Goal: Complete application form: Complete application form

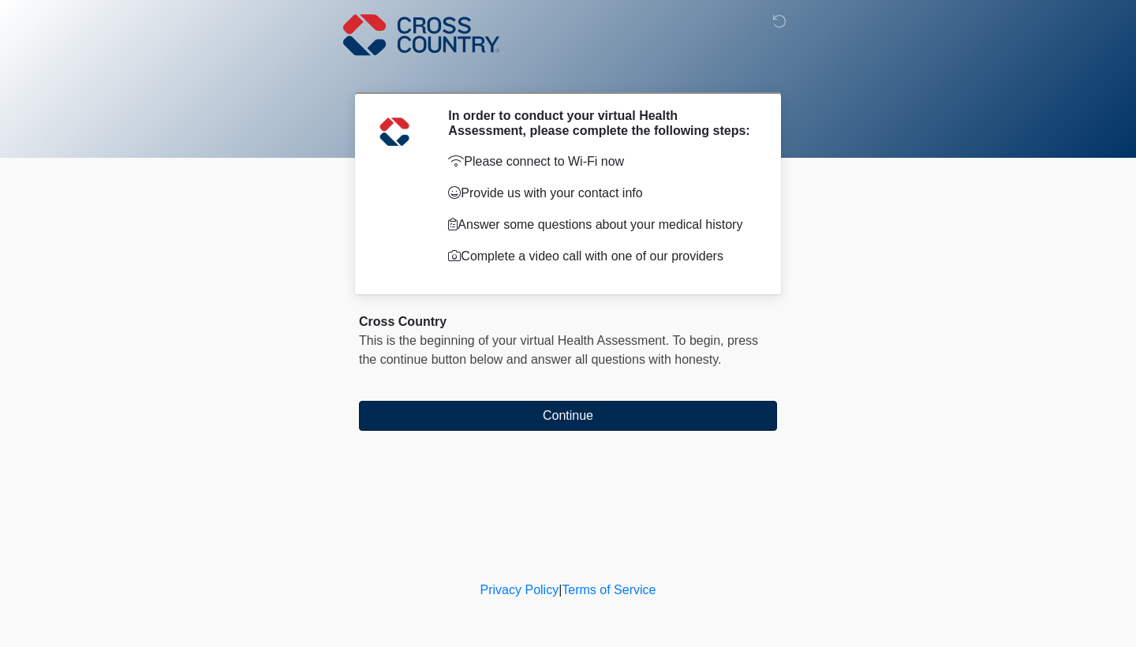
click at [543, 420] on button "Continue" at bounding box center [568, 416] width 418 height 30
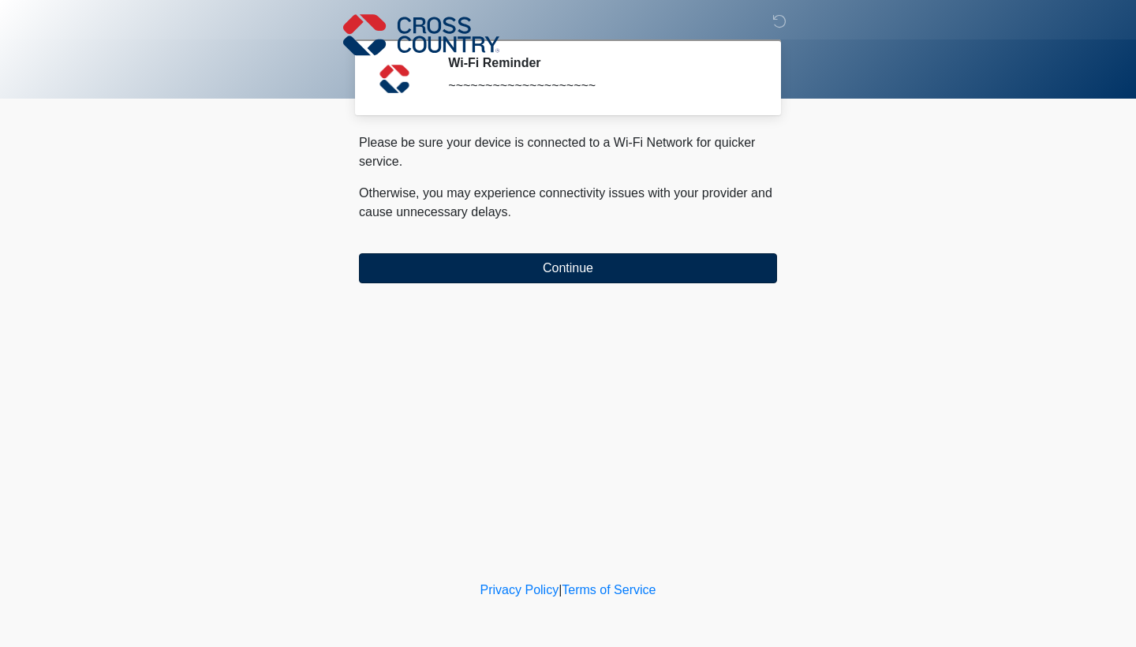
click at [493, 261] on button "Continue" at bounding box center [568, 268] width 418 height 30
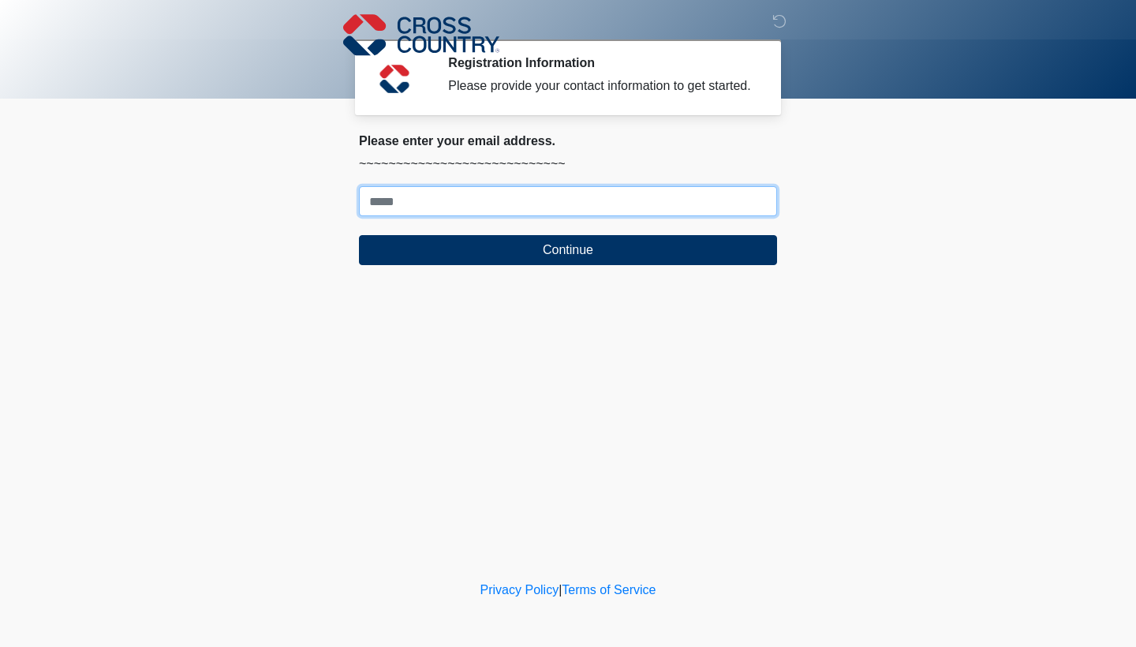
click at [439, 215] on input "Where should we email your response?" at bounding box center [568, 201] width 418 height 30
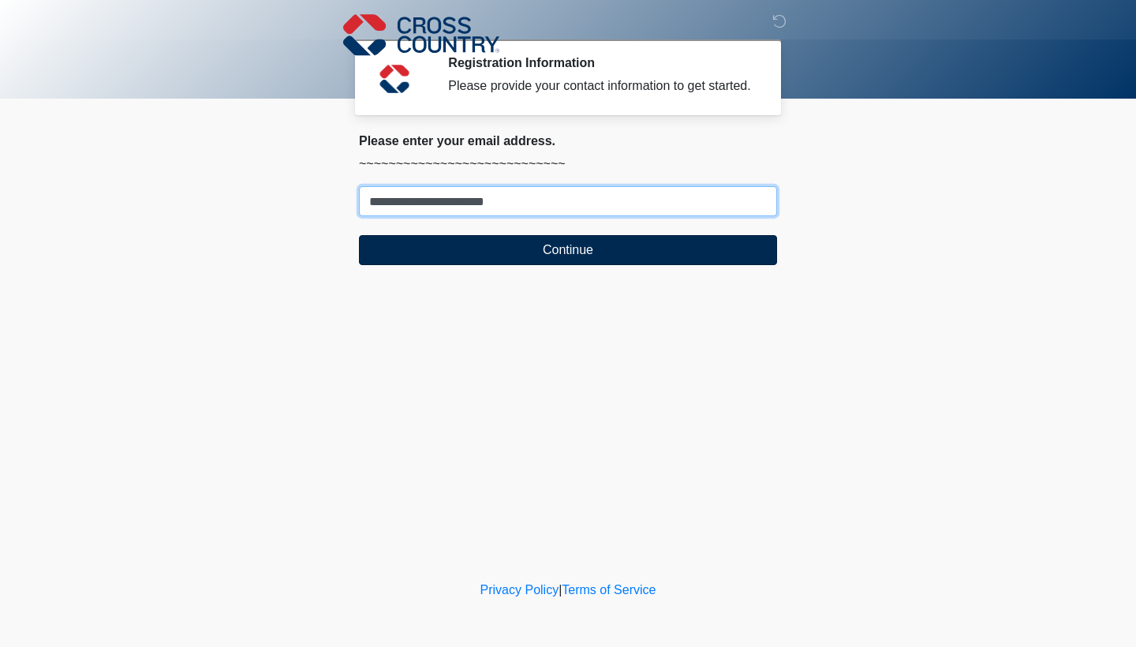
type input "**********"
click at [448, 265] on button "Continue" at bounding box center [568, 250] width 418 height 30
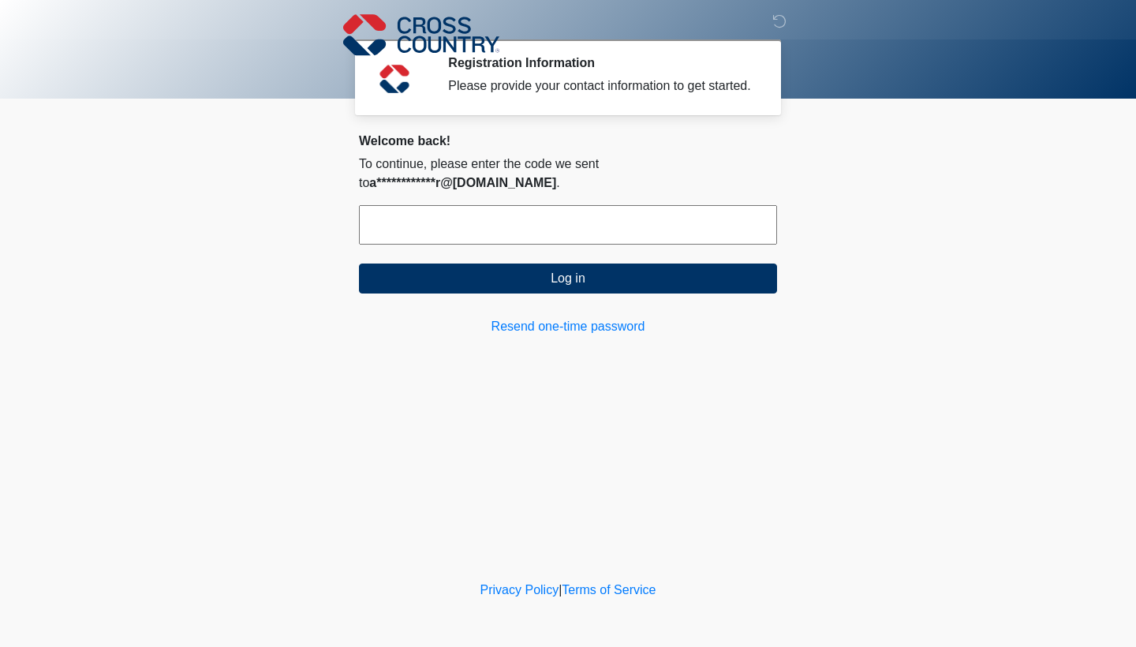
click at [452, 243] on input "text" at bounding box center [568, 224] width 418 height 39
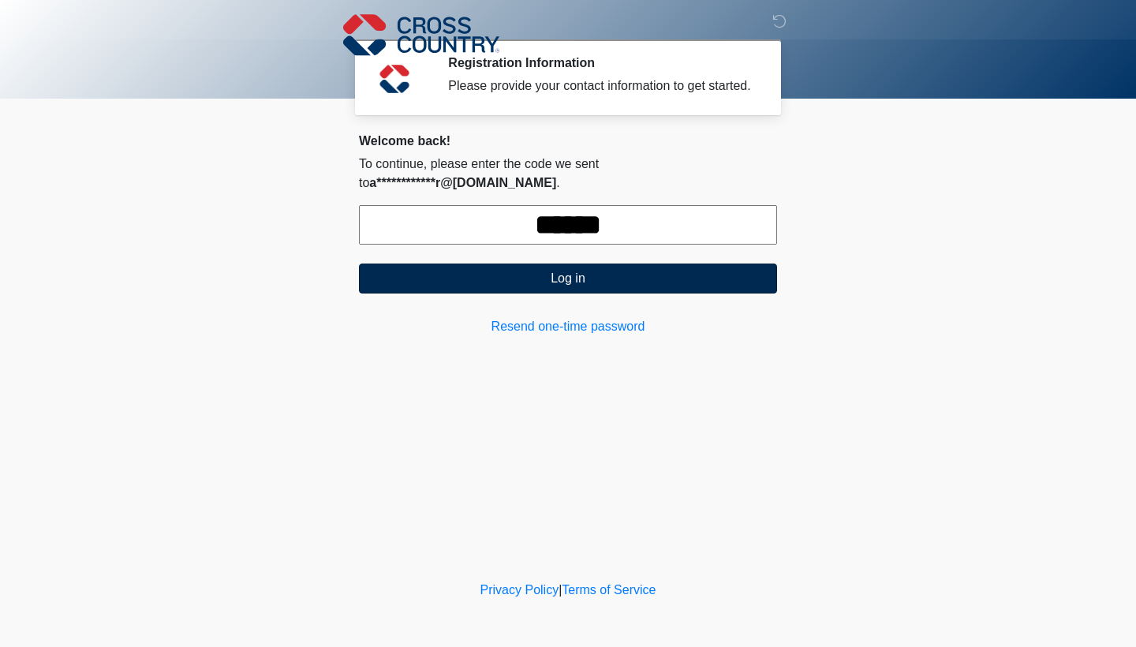
type input "******"
click at [458, 293] on button "Log in" at bounding box center [568, 278] width 418 height 30
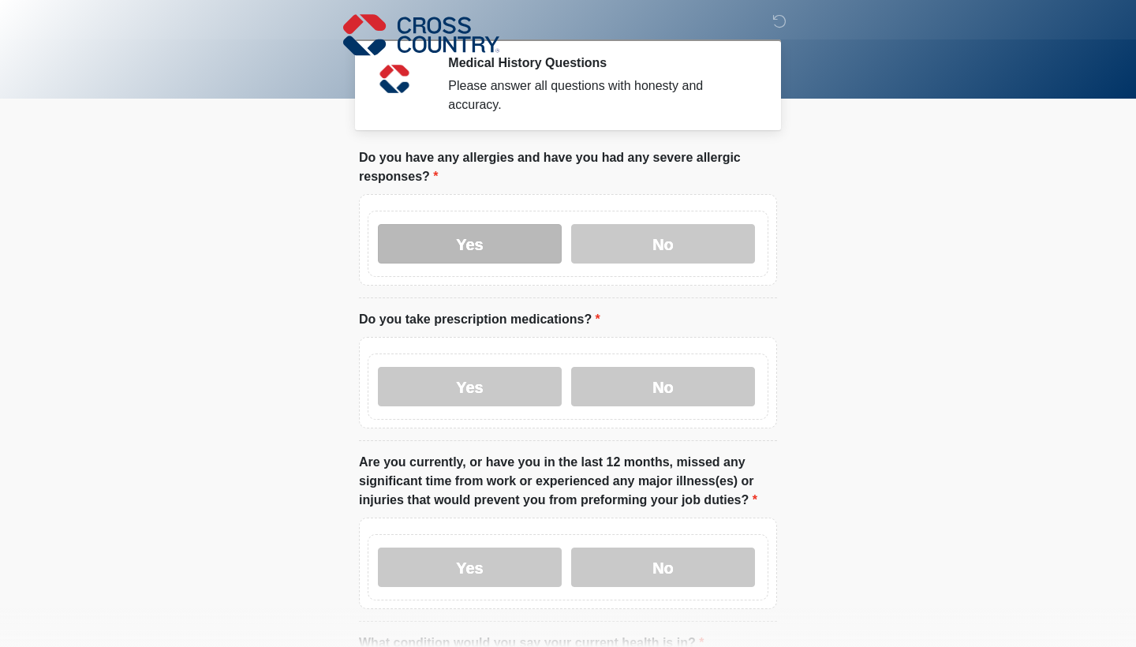
click at [497, 235] on label "Yes" at bounding box center [470, 243] width 184 height 39
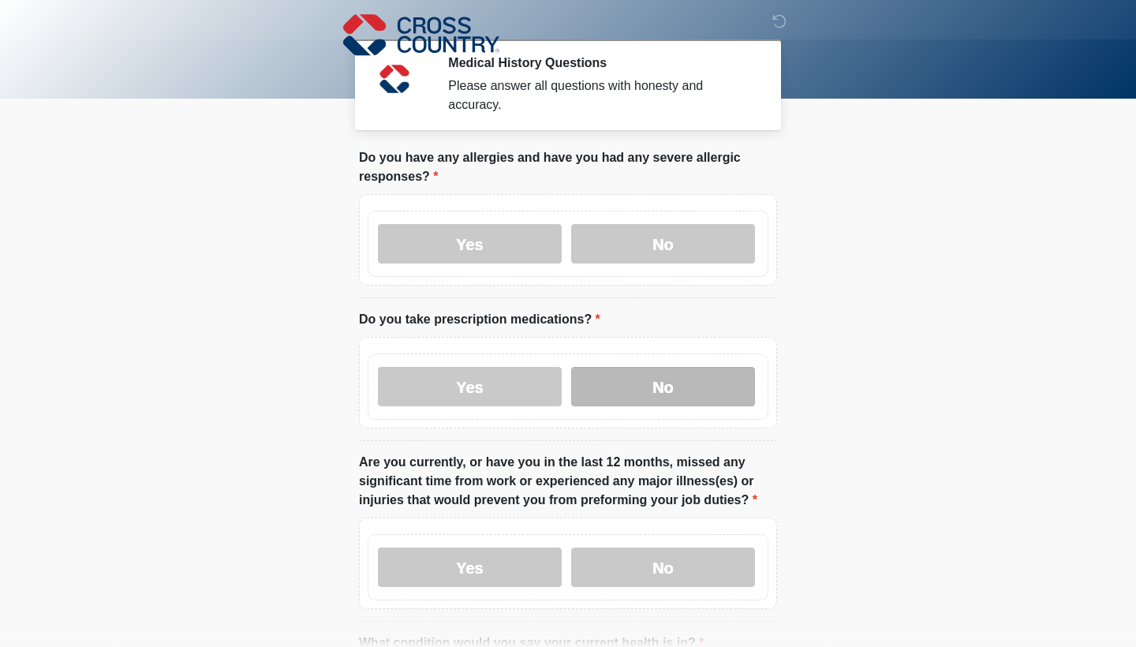
click at [651, 401] on label "No" at bounding box center [663, 386] width 184 height 39
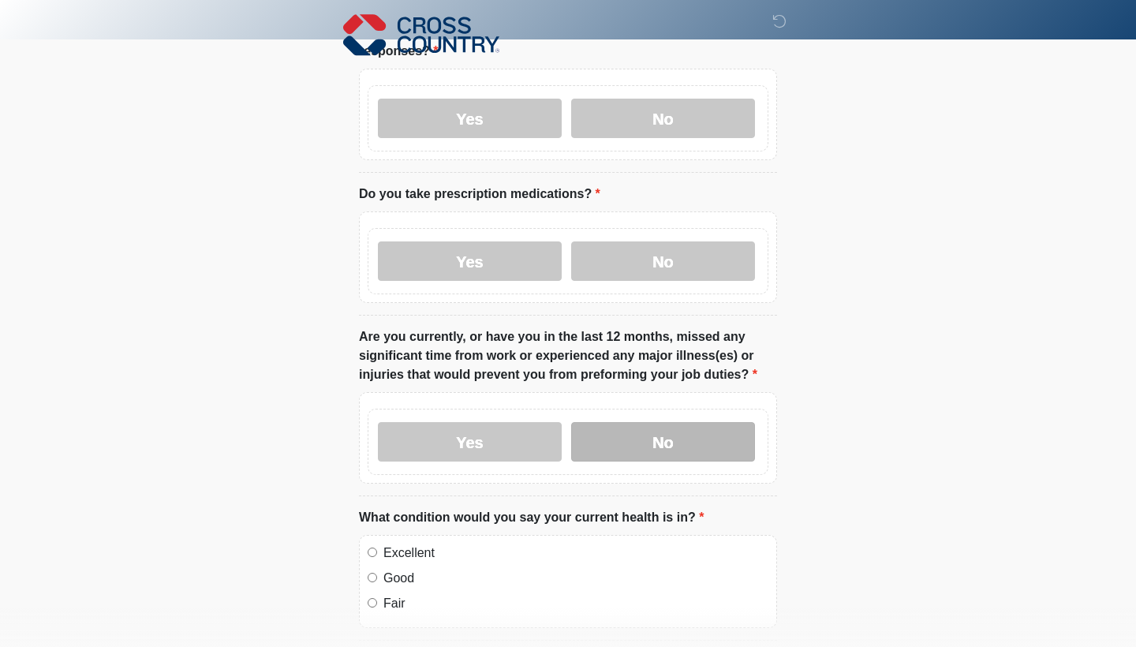
scroll to position [149, 0]
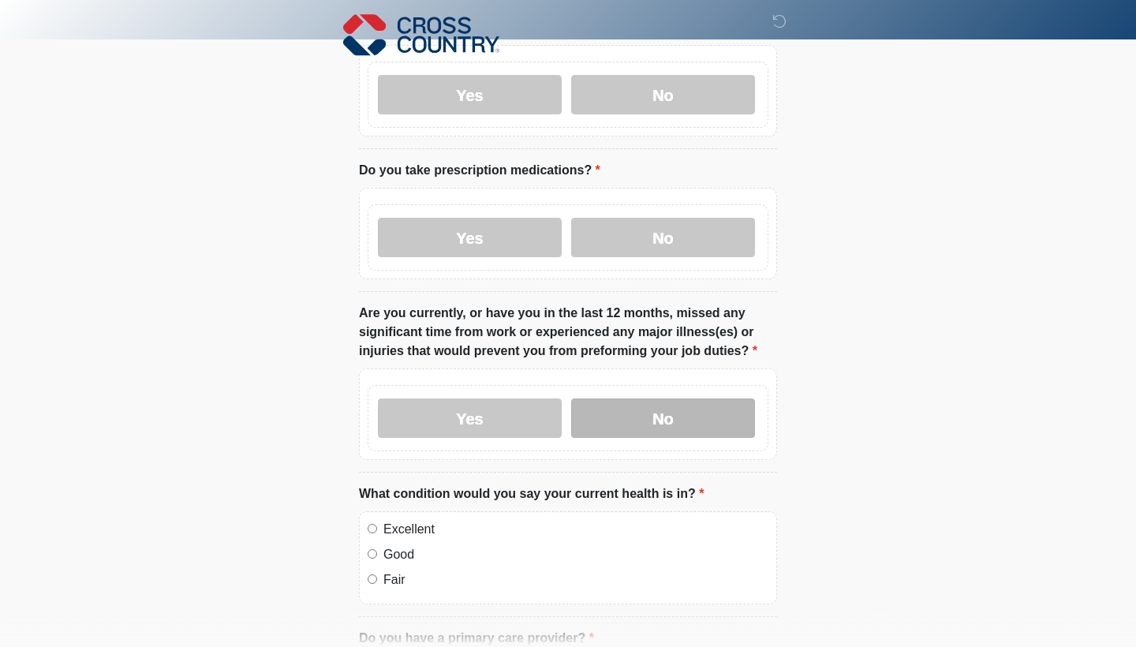
click at [665, 419] on label "No" at bounding box center [663, 417] width 184 height 39
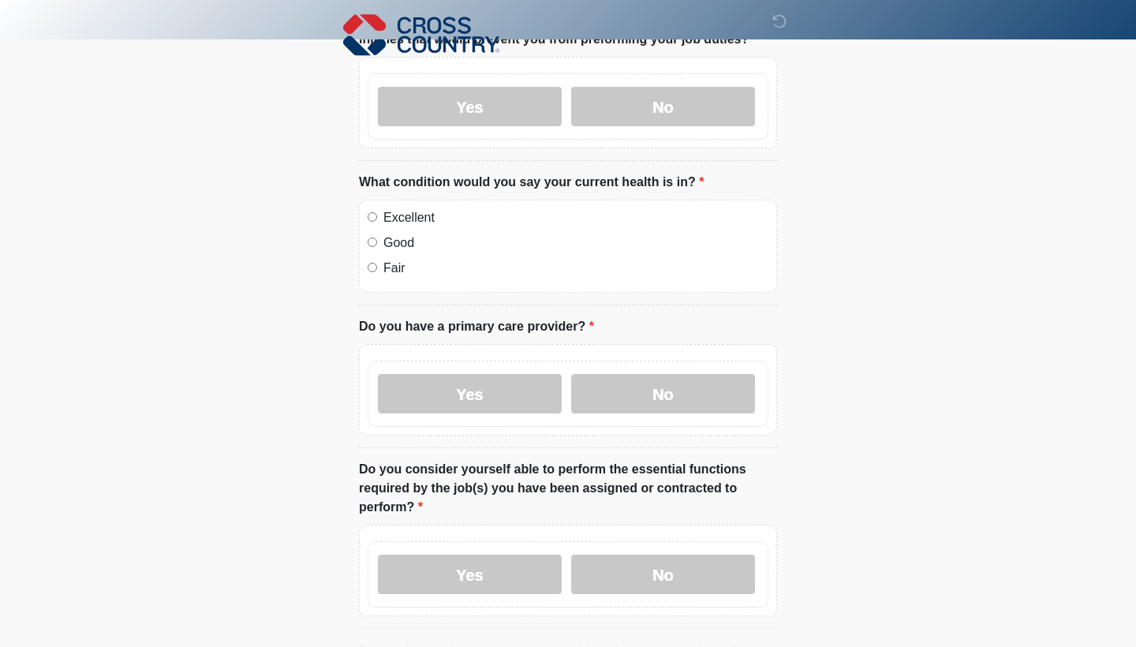
scroll to position [462, 0]
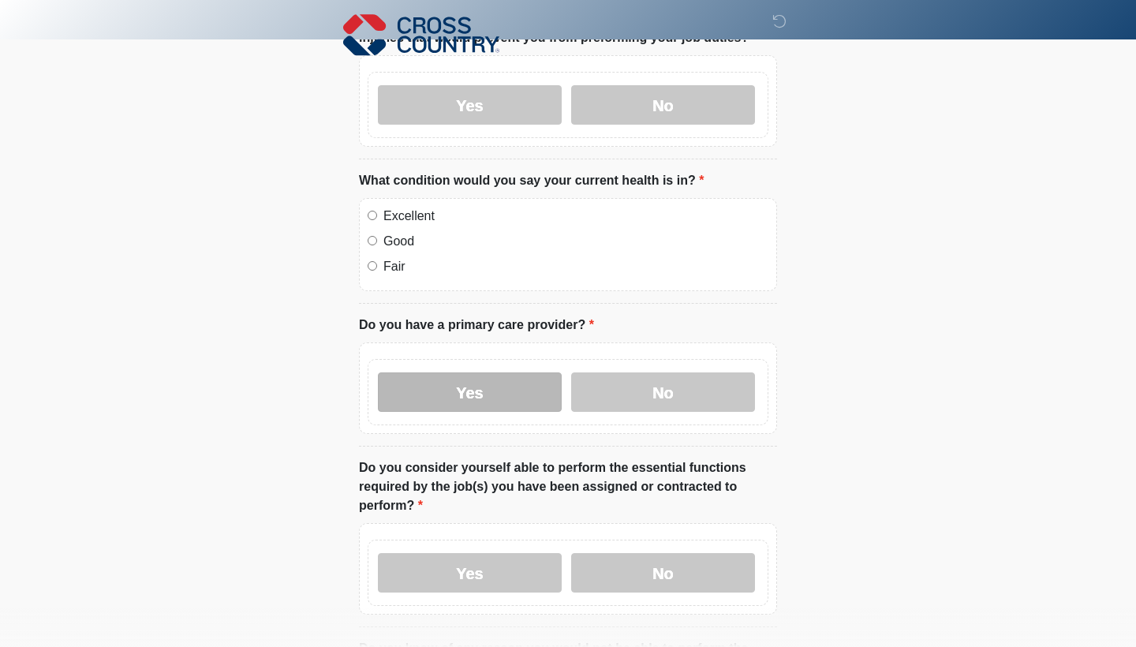
click at [528, 399] on label "Yes" at bounding box center [470, 391] width 184 height 39
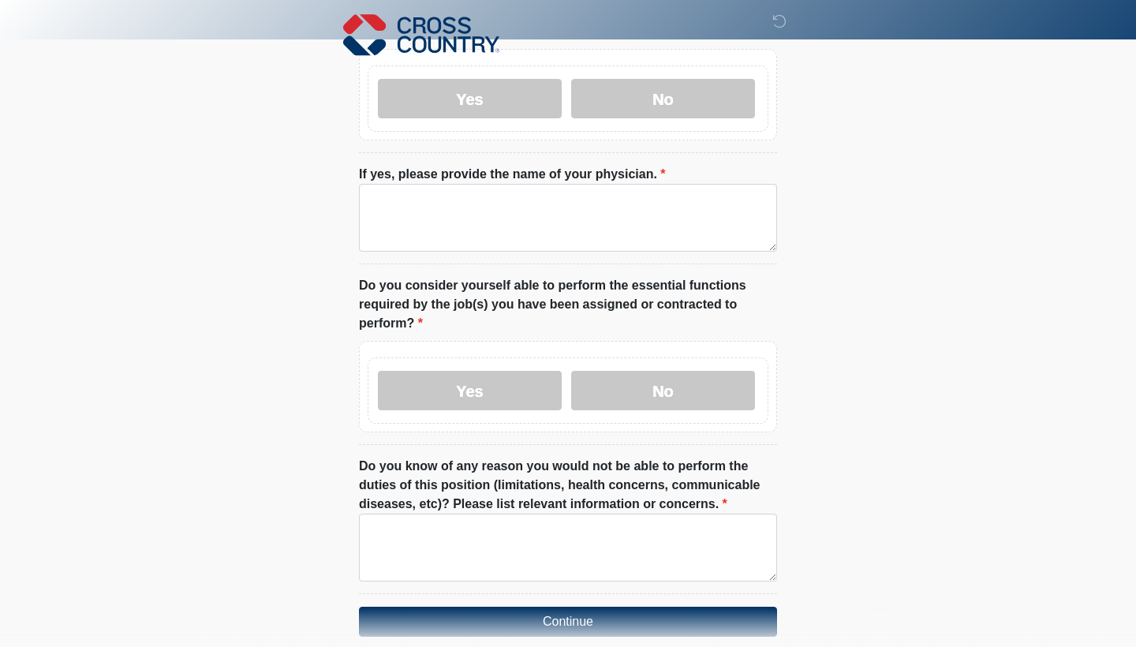
scroll to position [757, 0]
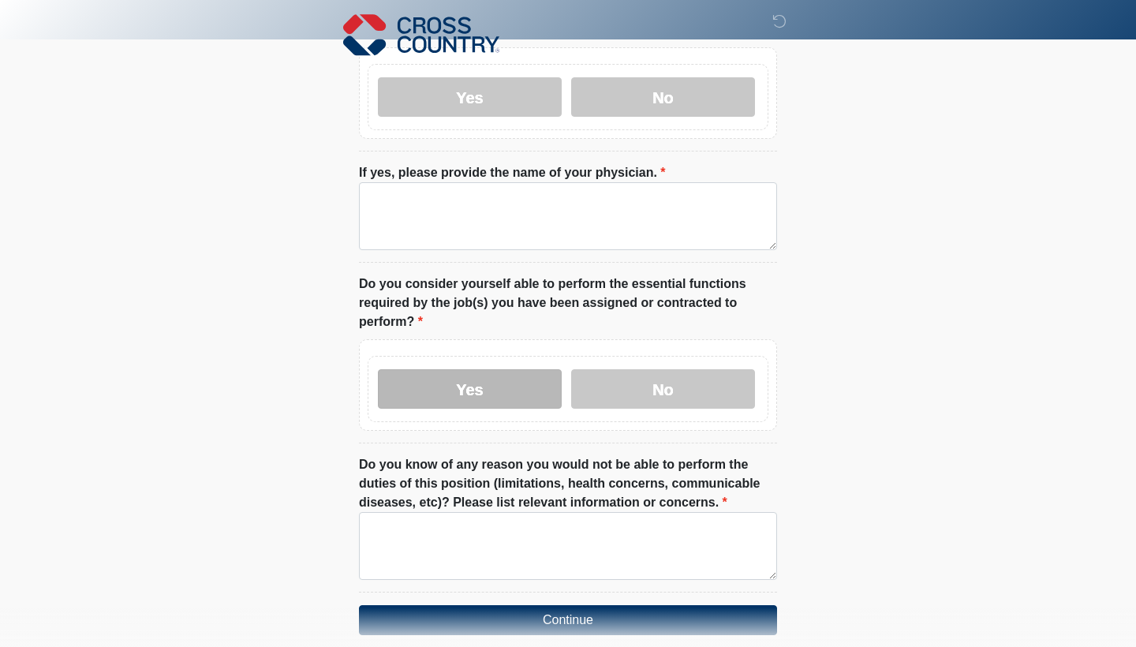
click at [499, 388] on label "Yes" at bounding box center [470, 388] width 184 height 39
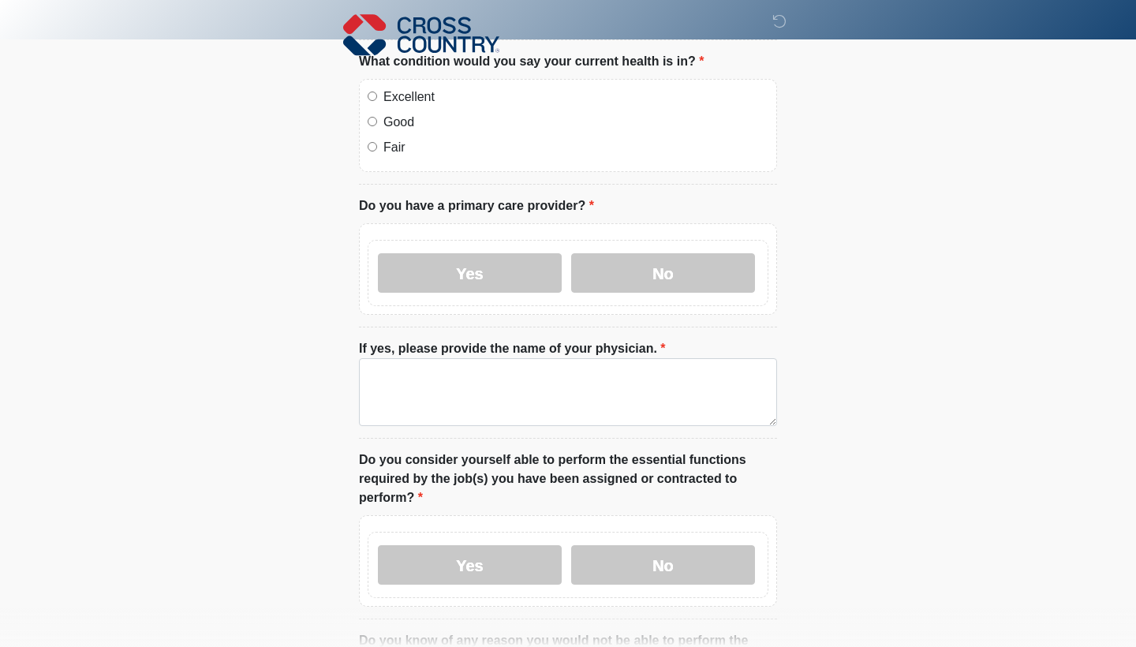
scroll to position [580, 0]
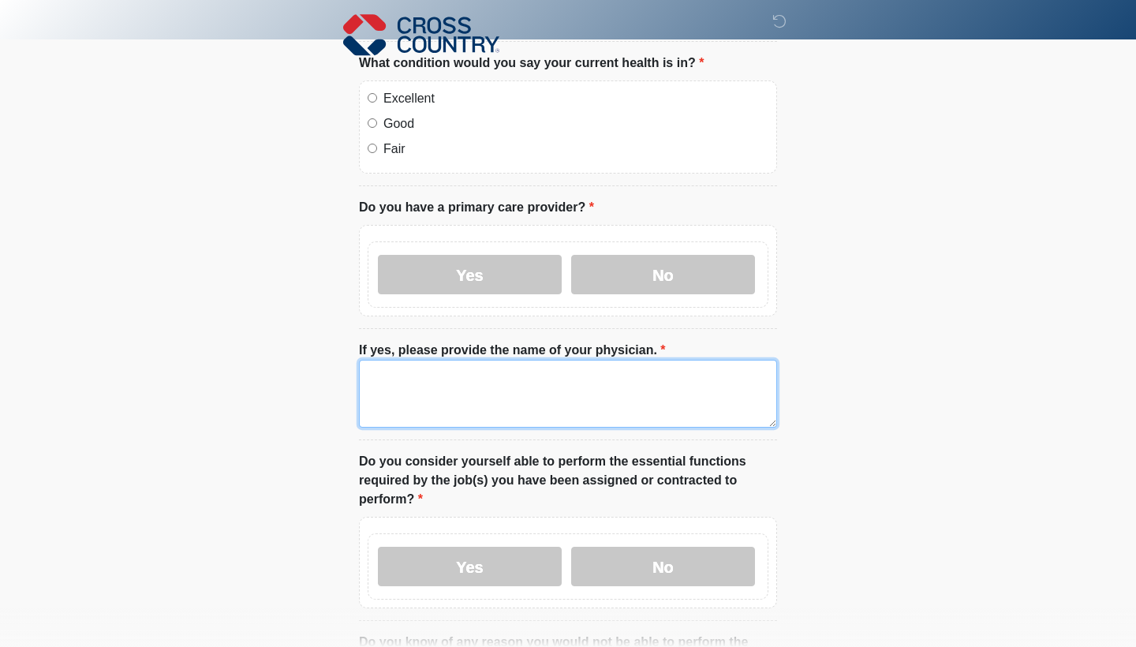
click at [533, 380] on textarea "If yes, please provide the name of your physician." at bounding box center [568, 394] width 418 height 68
click at [375, 375] on textarea "**********" at bounding box center [568, 394] width 418 height 68
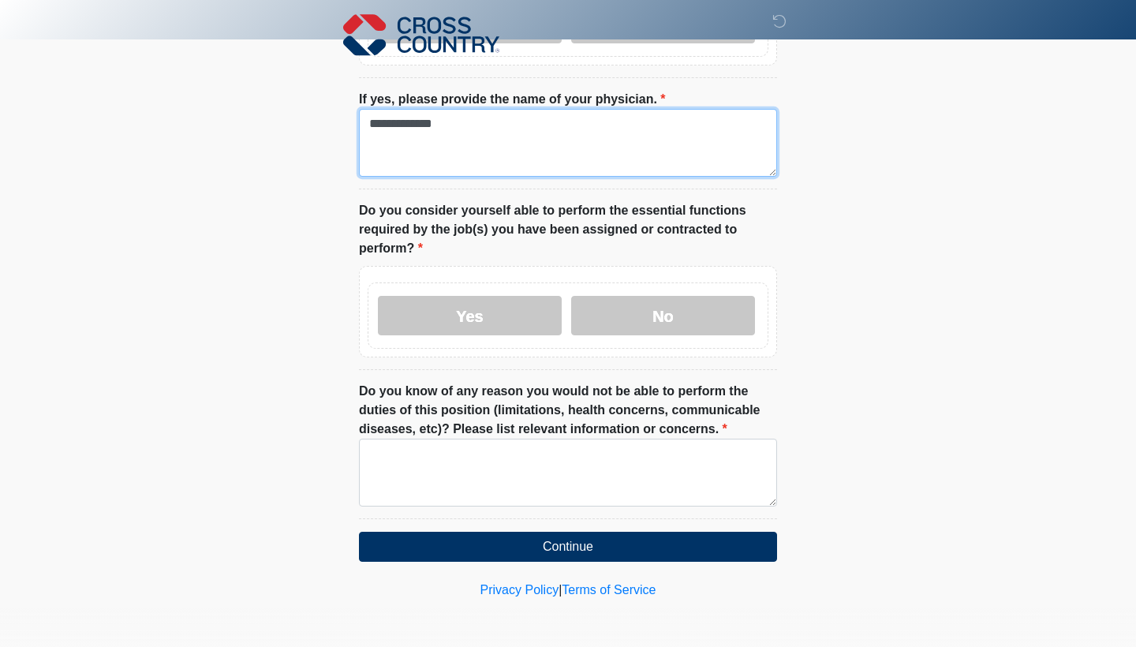
scroll to position [831, 0]
type textarea "**********"
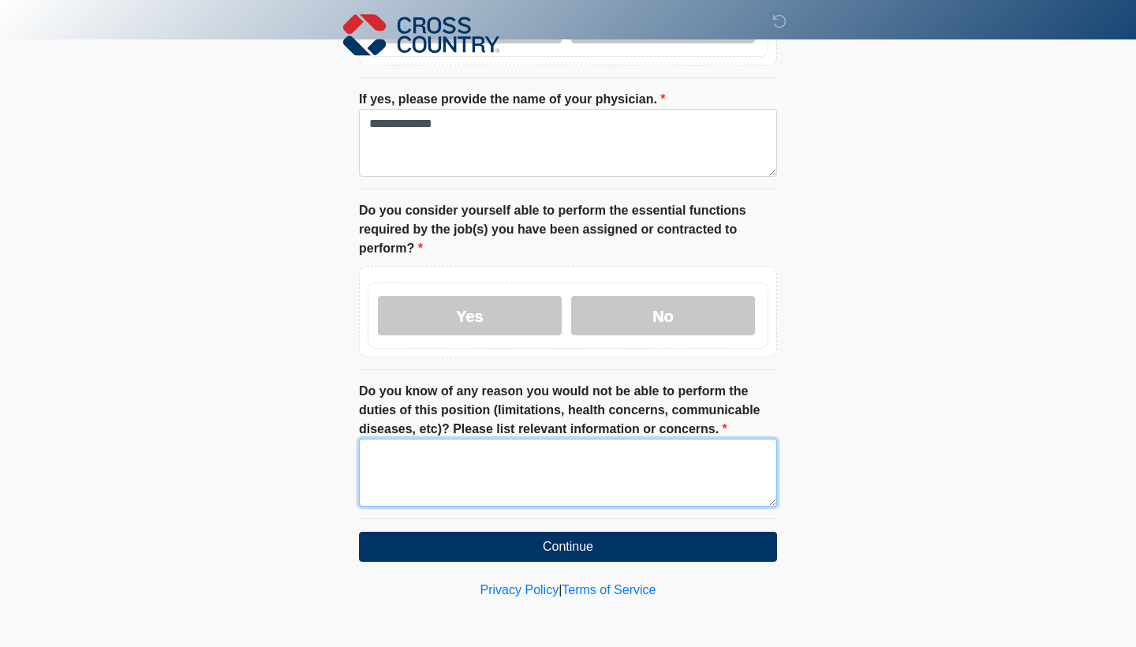
click at [510, 473] on textarea "Do you know of any reason you would not be able to perform the duties of this p…" at bounding box center [568, 473] width 418 height 68
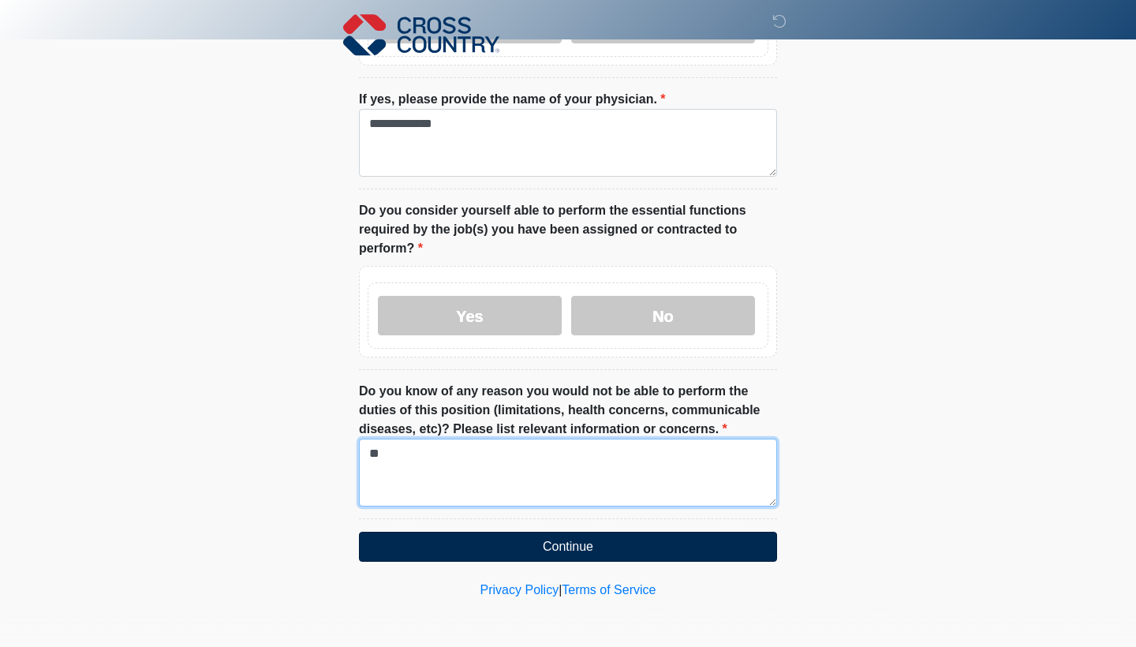
type textarea "**"
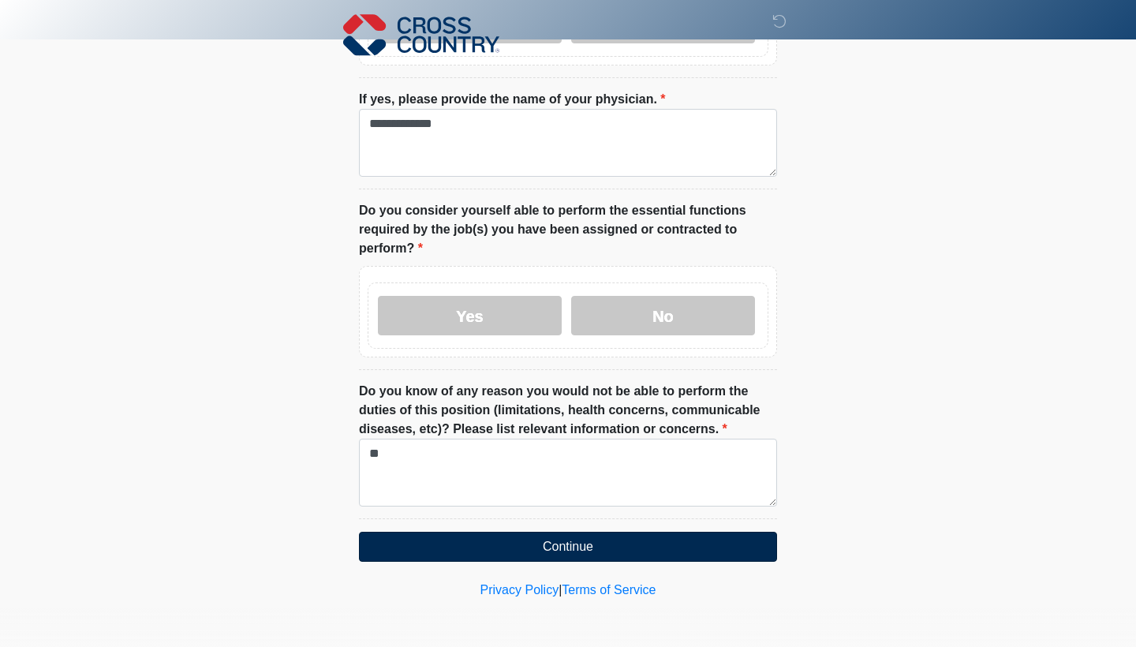
click at [566, 549] on button "Continue" at bounding box center [568, 547] width 418 height 30
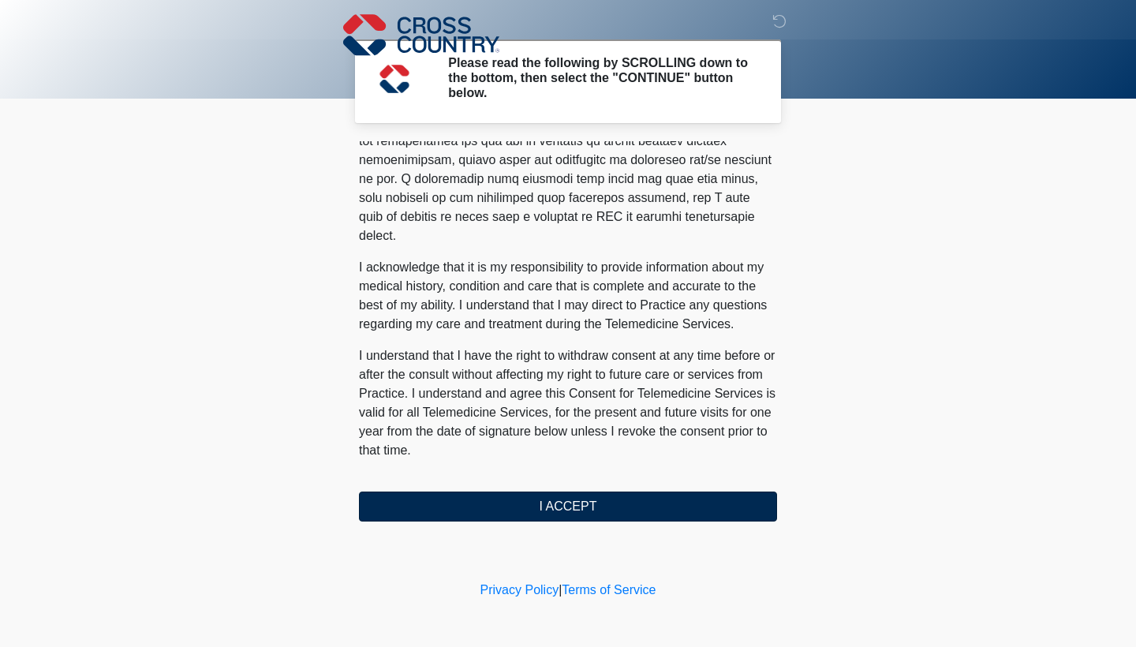
scroll to position [931, 0]
click at [544, 495] on button "I ACCEPT" at bounding box center [568, 506] width 418 height 30
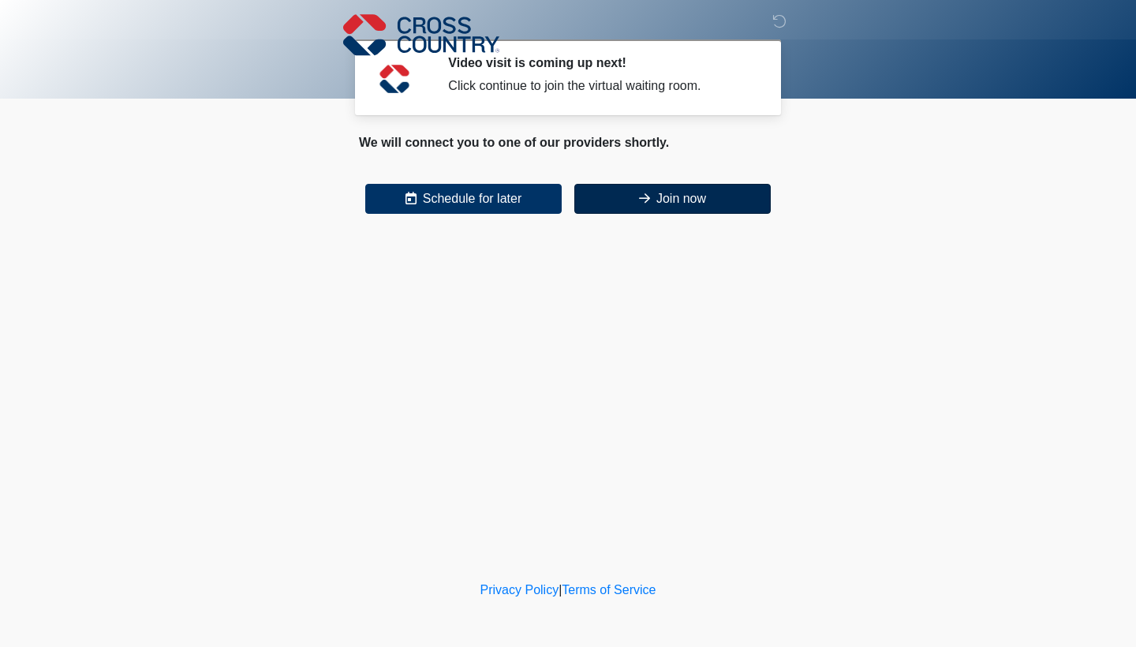
click at [700, 207] on button "Join now" at bounding box center [672, 199] width 196 height 30
